Goal: Find specific page/section: Find specific page/section

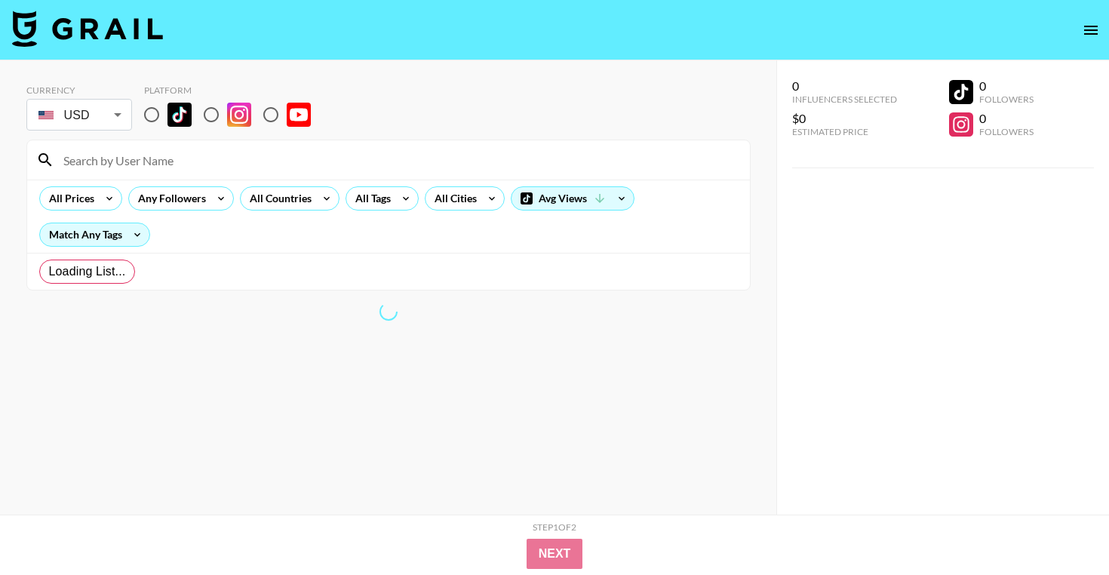
radio input "true"
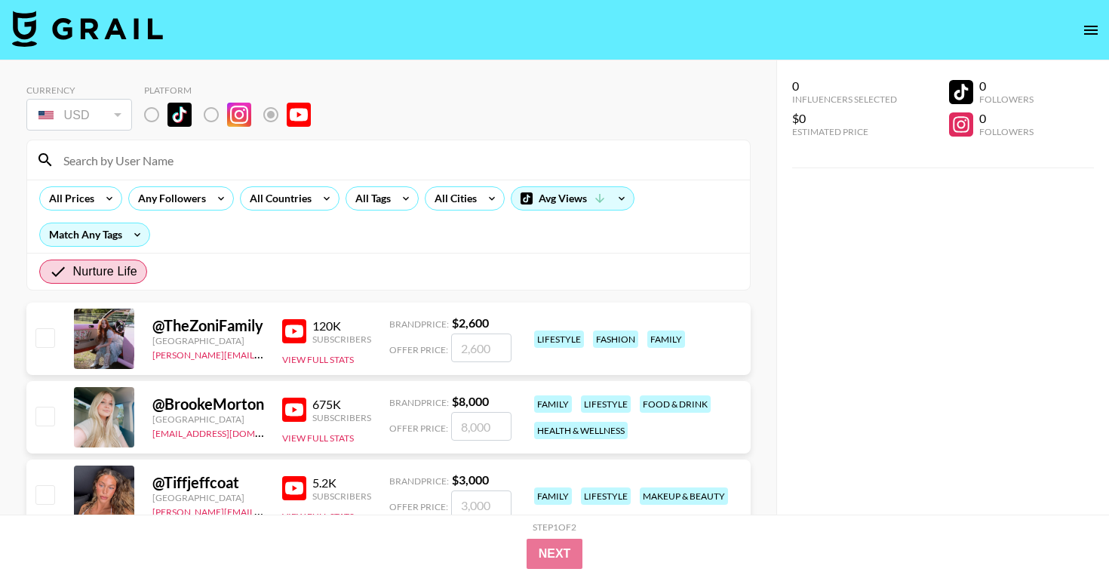
click at [125, 27] on img at bounding box center [87, 29] width 151 height 36
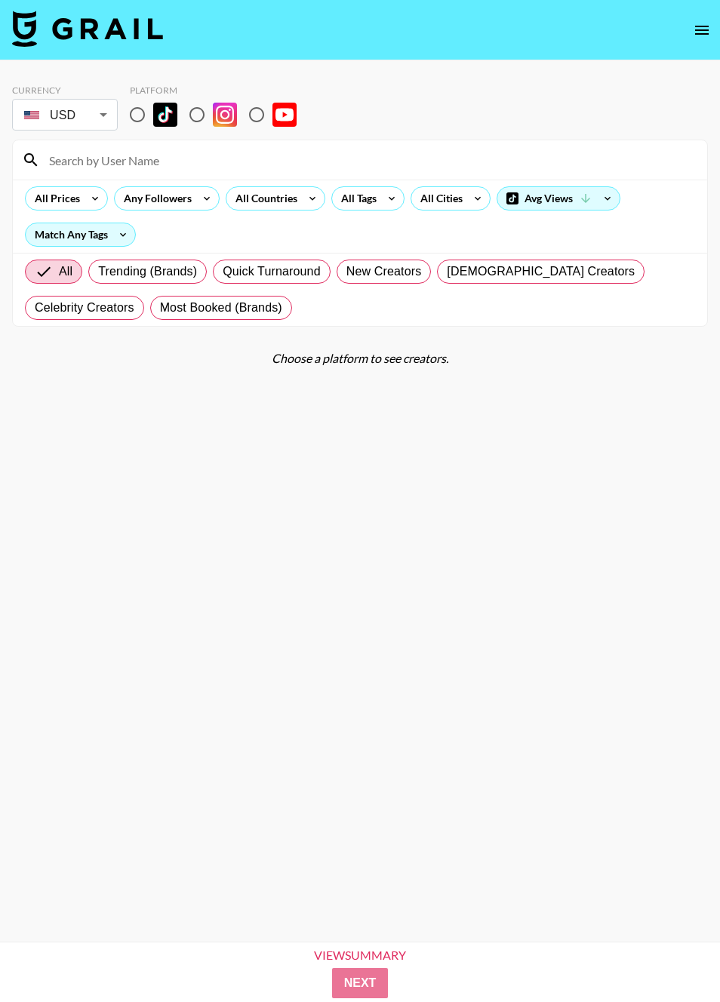
click at [140, 159] on input at bounding box center [369, 160] width 658 height 24
paste input "@itsmorgenmarie"
type input "@itsmorgenmarie"
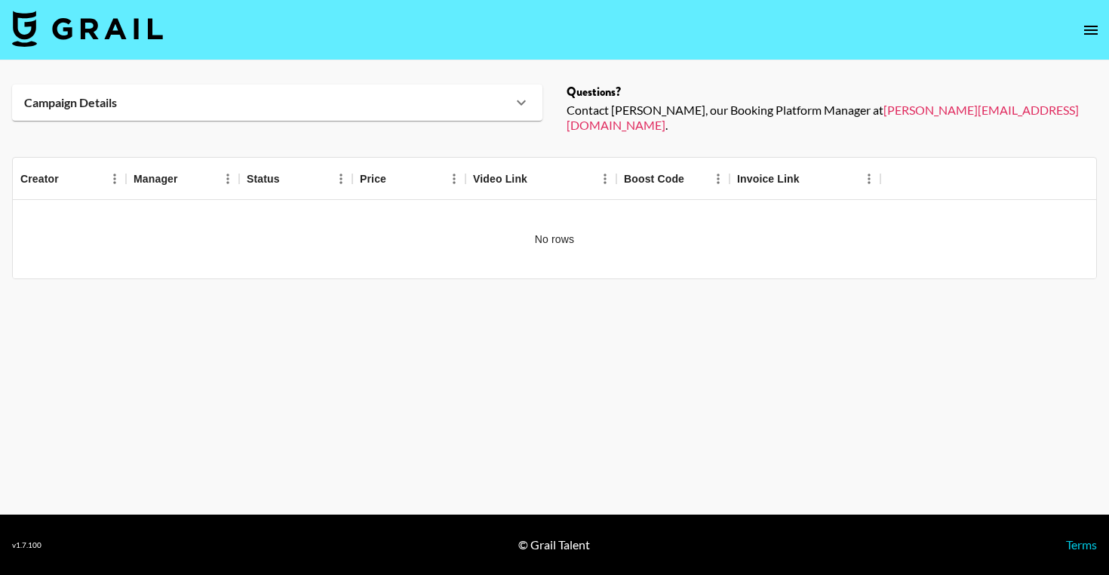
click at [514, 100] on icon at bounding box center [521, 103] width 18 height 18
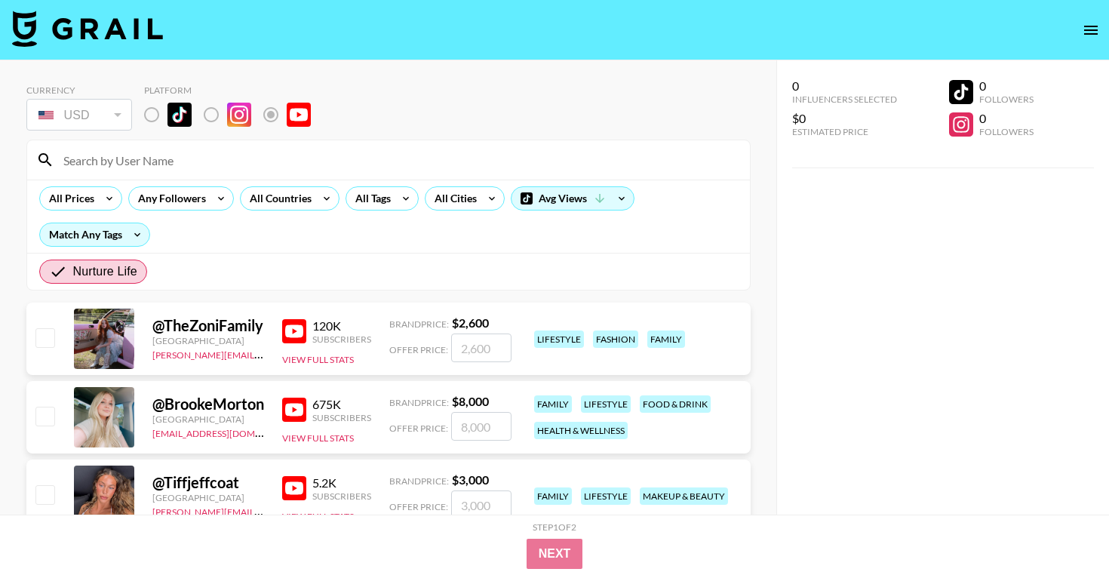
click at [95, 30] on img at bounding box center [87, 29] width 151 height 36
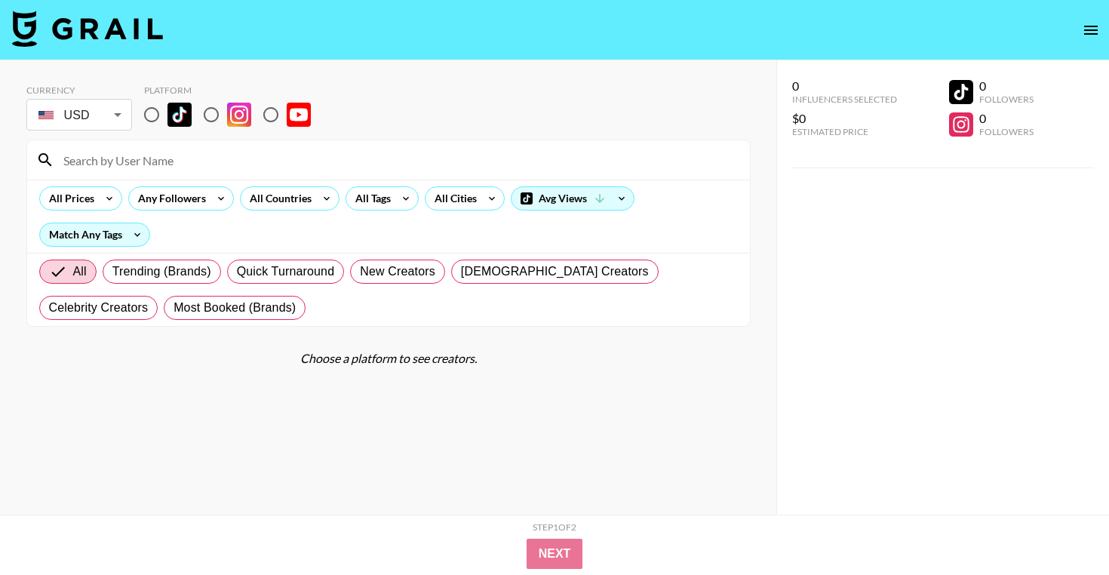
click at [230, 158] on input at bounding box center [397, 160] width 686 height 24
paste input "@creator___"
type input "@creator___"
click at [271, 108] on input "radio" at bounding box center [271, 115] width 32 height 32
radio input "true"
